Goal: Transaction & Acquisition: Obtain resource

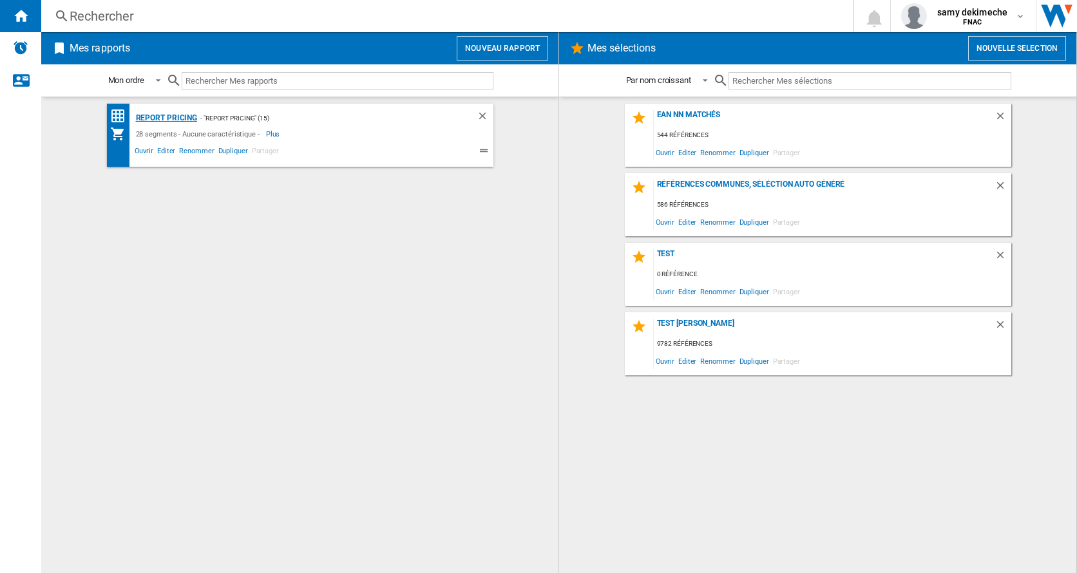
click at [166, 115] on div "Report pricing" at bounding box center [165, 118] width 65 height 16
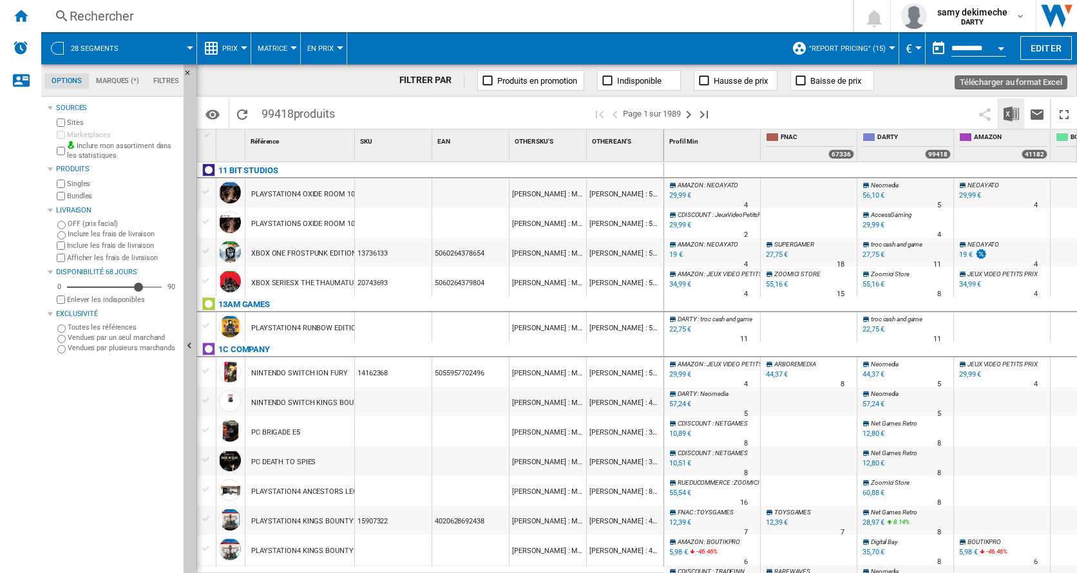
click at [1008, 109] on img "Télécharger au format Excel" at bounding box center [1011, 113] width 15 height 15
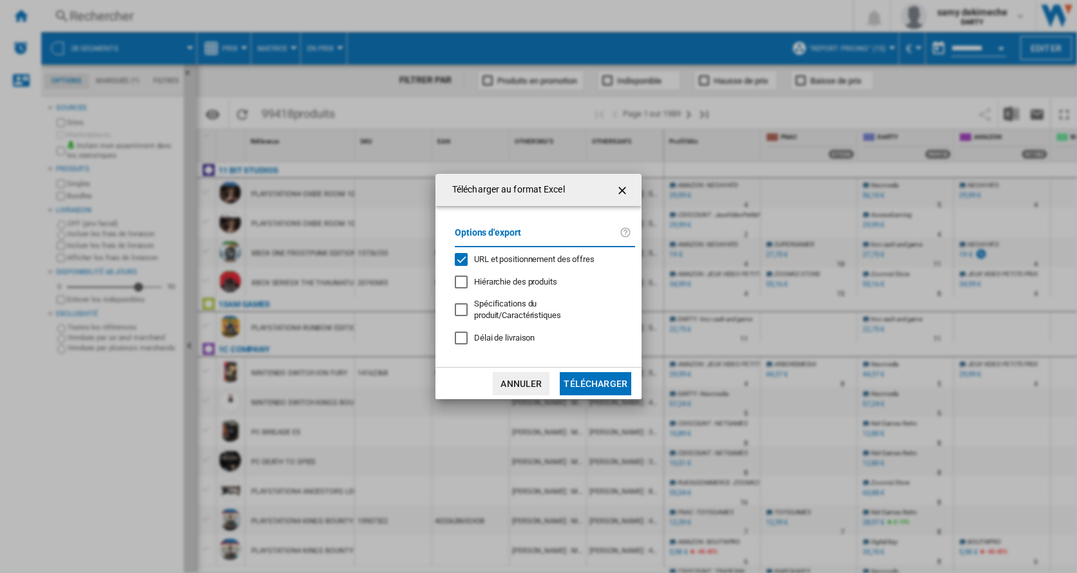
click at [497, 256] on span "URL et positionnement des offres" at bounding box center [534, 260] width 120 height 10
click at [604, 384] on button "Télécharger" at bounding box center [596, 383] width 72 height 23
